Goal: Check status: Check status

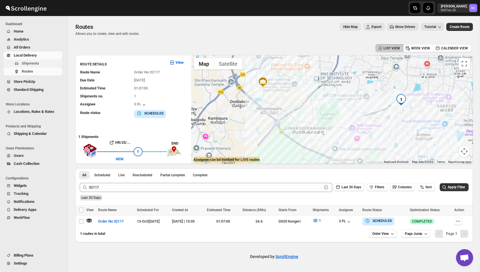
click at [36, 62] on span "Shipments" at bounding box center [30, 63] width 17 height 4
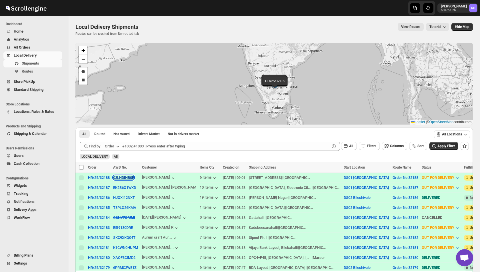
click at [127, 178] on button "03LHDIHB0E" at bounding box center [123, 178] width 21 height 4
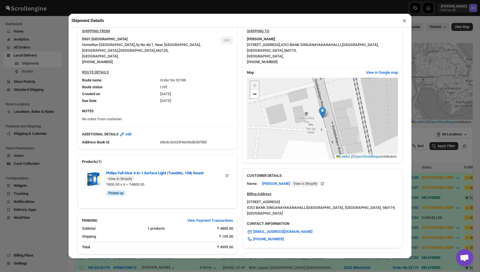
scroll to position [25, 0]
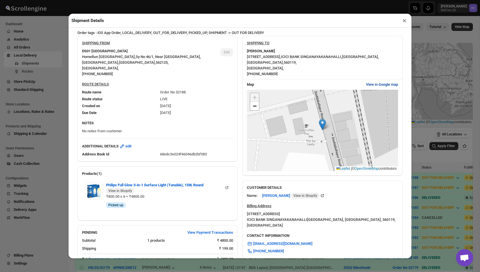
click at [373, 86] on span "View in Google map" at bounding box center [382, 85] width 32 height 6
click at [404, 17] on button "×" at bounding box center [405, 21] width 8 height 8
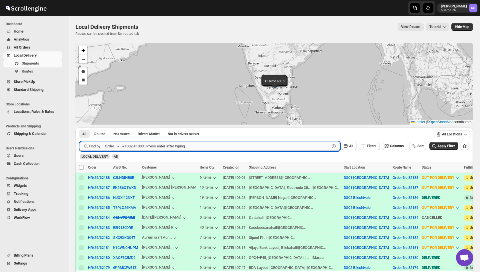
click at [144, 148] on input "text" at bounding box center [226, 146] width 208 height 9
type input "32"
click at [34, 73] on span "Routes" at bounding box center [41, 72] width 39 height 6
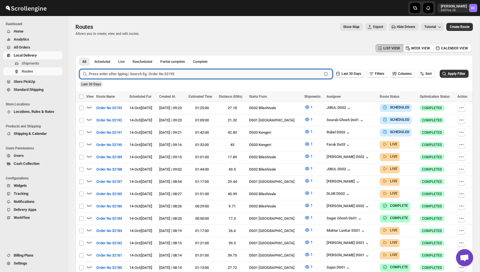
click at [125, 75] on input "text" at bounding box center [205, 73] width 233 height 9
type input "32174"
click at [80, 55] on button "Submit" at bounding box center [88, 58] width 16 height 6
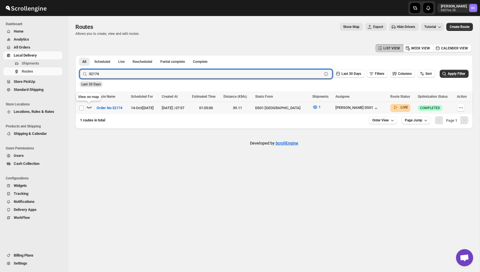
click at [90, 106] on icon "button" at bounding box center [89, 107] width 6 height 6
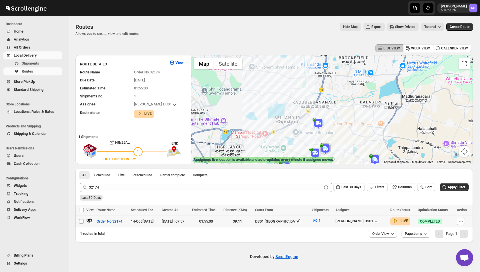
drag, startPoint x: 321, startPoint y: 81, endPoint x: 317, endPoint y: 132, distance: 51.6
click at [317, 132] on div at bounding box center [332, 109] width 282 height 109
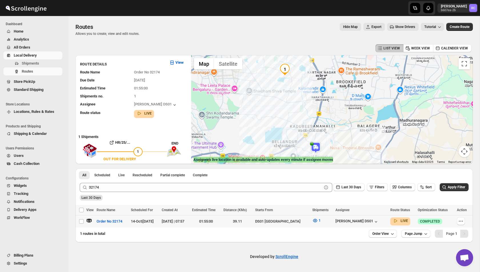
click at [396, 30] on button "Show Drivers" at bounding box center [402, 27] width 31 height 8
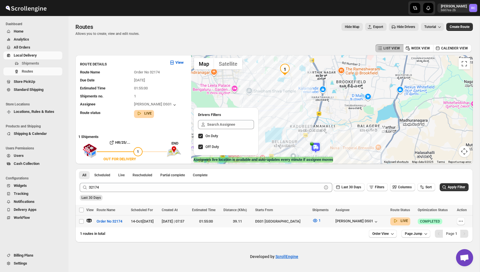
click at [398, 29] on span "Hide Drivers" at bounding box center [406, 27] width 18 height 5
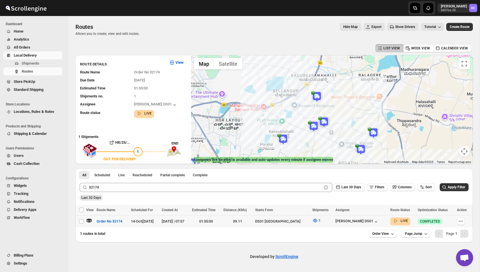
drag, startPoint x: 334, startPoint y: 118, endPoint x: 335, endPoint y: 65, distance: 52.3
click at [335, 65] on div at bounding box center [332, 109] width 282 height 109
click at [396, 30] on button "Show Drivers" at bounding box center [402, 27] width 31 height 8
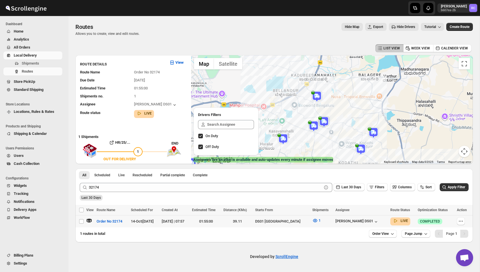
click at [396, 30] on button "Hide Drivers" at bounding box center [404, 27] width 30 height 8
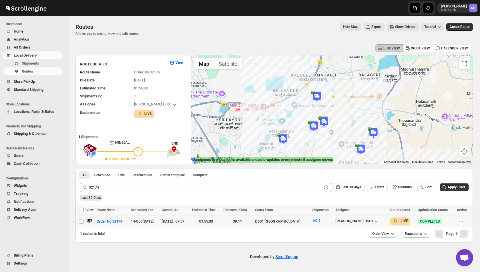
click at [396, 30] on button "Show Drivers" at bounding box center [402, 27] width 31 height 8
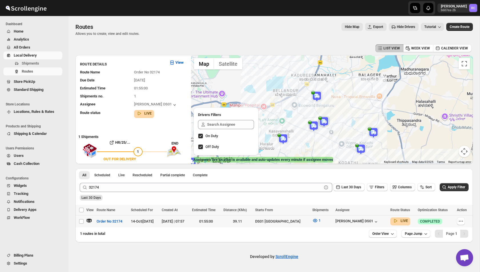
click at [399, 27] on span "Hide Drivers" at bounding box center [406, 27] width 18 height 5
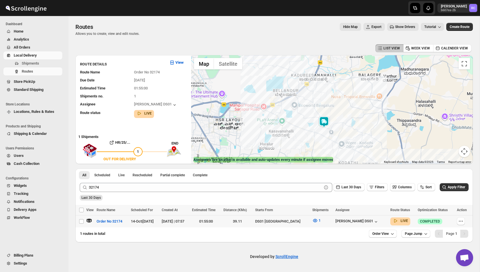
click at [325, 118] on img at bounding box center [324, 121] width 11 height 11
click at [349, 96] on button "Close" at bounding box center [347, 99] width 14 height 14
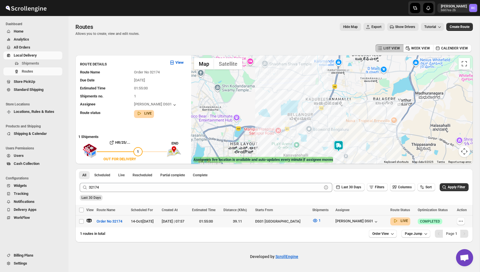
drag, startPoint x: 313, startPoint y: 81, endPoint x: 328, endPoint y: 108, distance: 30.2
click at [328, 108] on div at bounding box center [332, 109] width 282 height 109
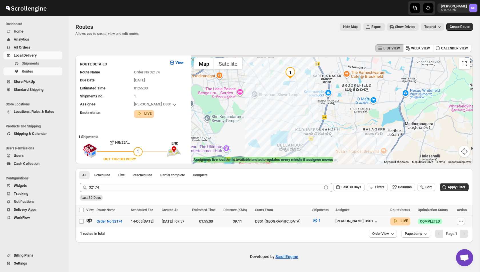
drag, startPoint x: 328, startPoint y: 108, endPoint x: 315, endPoint y: 140, distance: 34.6
click at [315, 140] on div at bounding box center [332, 109] width 282 height 109
